Goal: Task Accomplishment & Management: Manage account settings

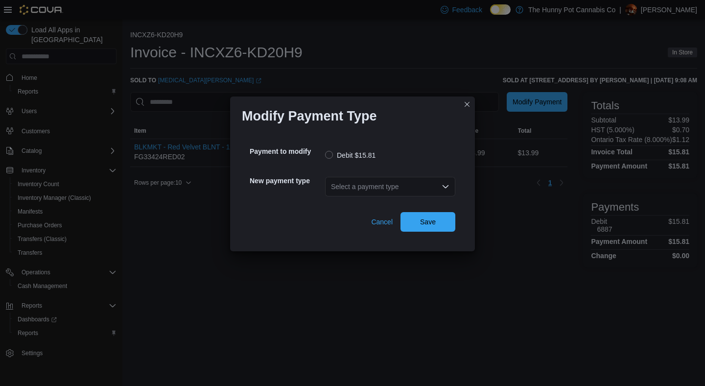
click at [376, 174] on div "Select a payment type" at bounding box center [390, 186] width 130 height 31
click at [374, 185] on div "Select a payment type" at bounding box center [390, 187] width 130 height 20
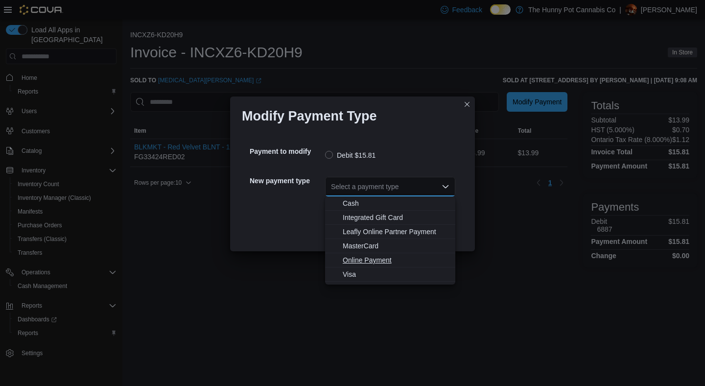
click at [356, 264] on button "Online Payment" at bounding box center [390, 260] width 130 height 14
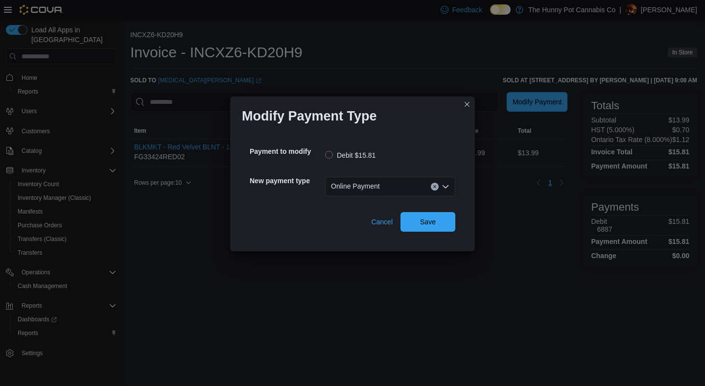
click at [401, 185] on div "Online Payment Combo box. Selected. Online Payment. Press Backspace to delete O…" at bounding box center [390, 187] width 130 height 20
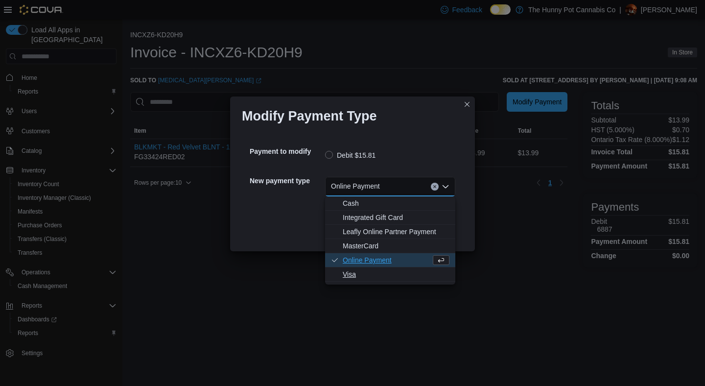
click at [361, 273] on span "Visa" at bounding box center [396, 274] width 107 height 10
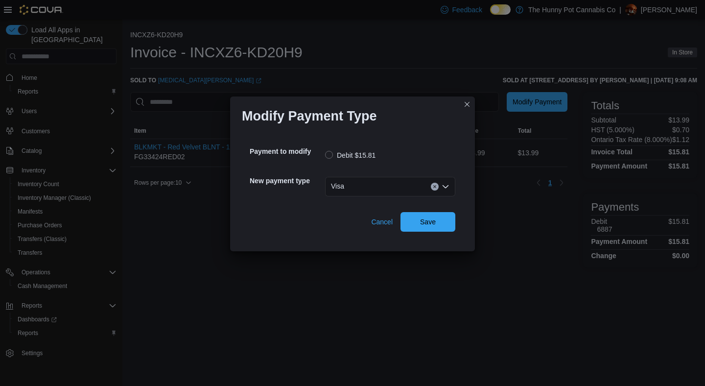
click at [420, 235] on div "Payment to modify Debit $15.81 New payment type Visa Combo box. Selected. Visa.…" at bounding box center [352, 186] width 221 height 108
click at [430, 218] on span "Save" at bounding box center [428, 221] width 16 height 10
